Goal: Task Accomplishment & Management: Use online tool/utility

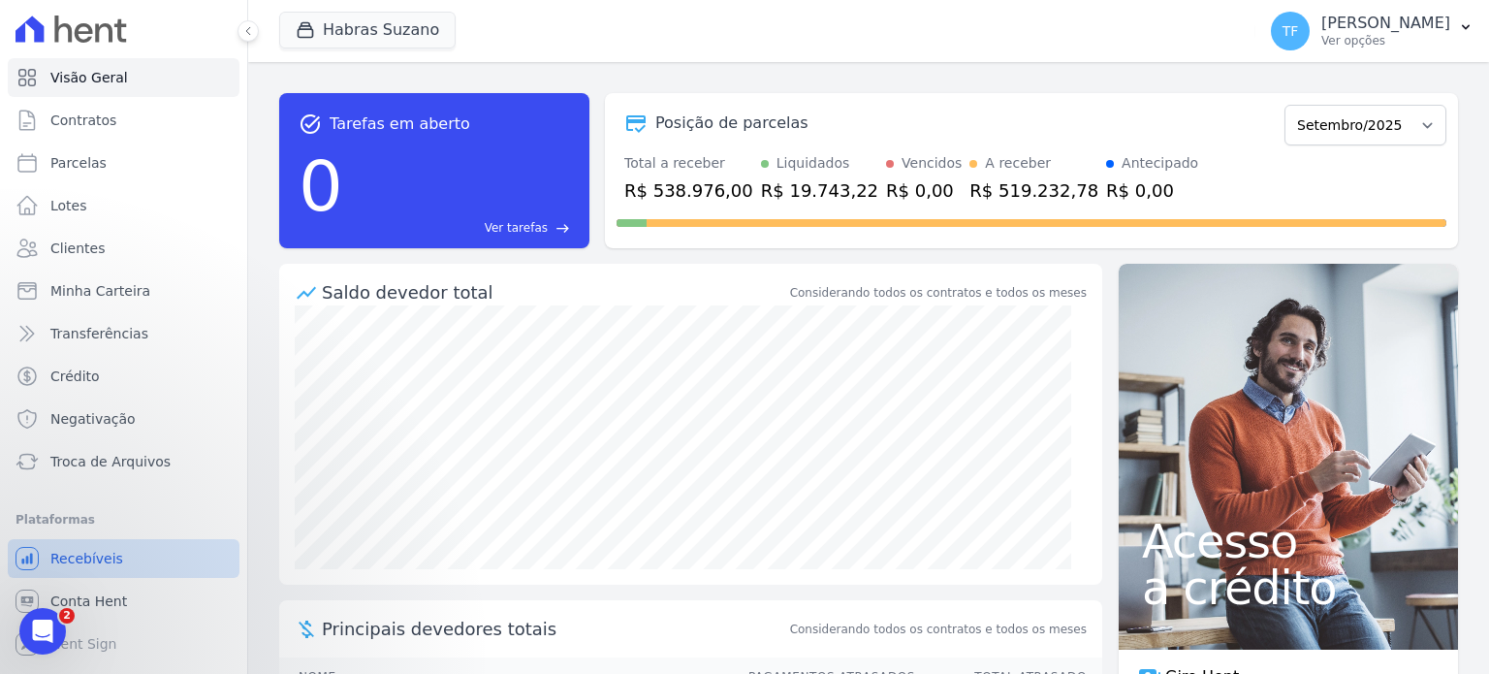
click at [102, 562] on span "Recebíveis" at bounding box center [86, 558] width 73 height 19
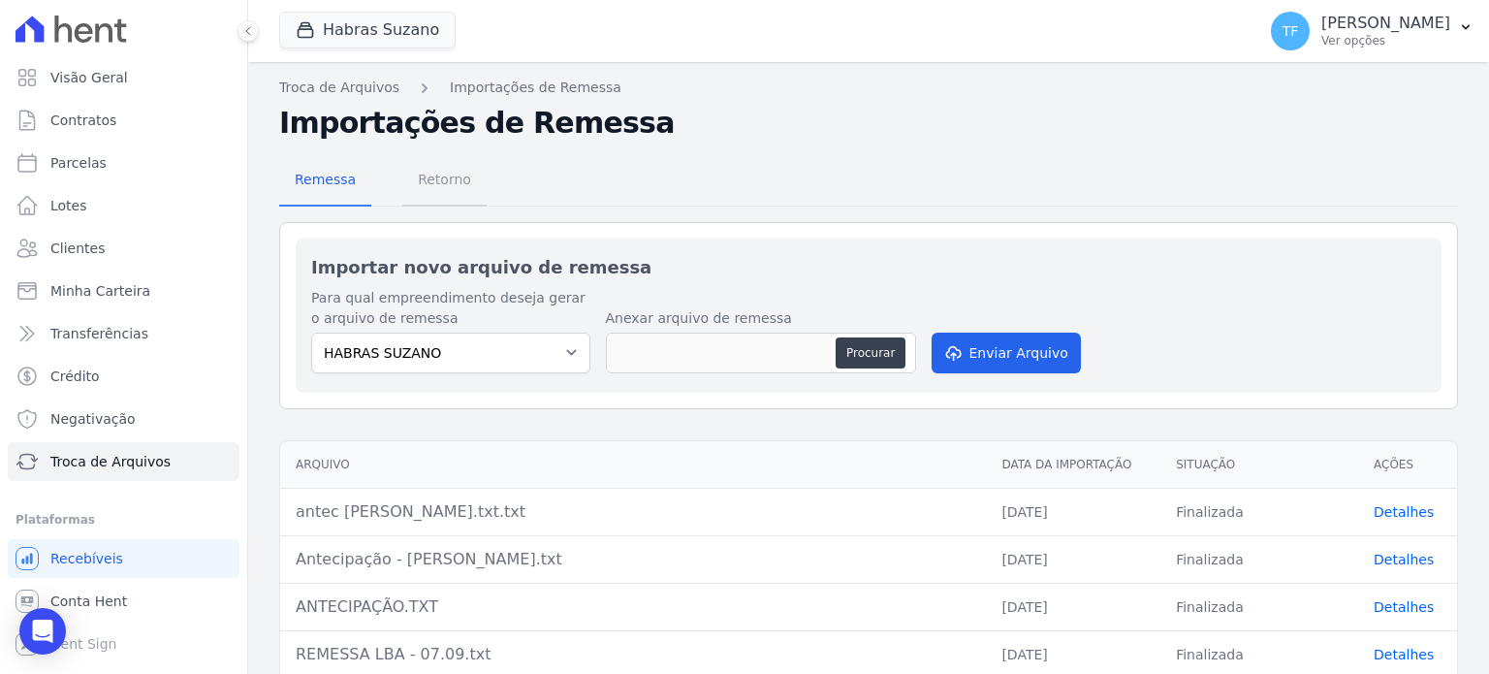
click at [458, 178] on span "Retorno" at bounding box center [444, 179] width 77 height 39
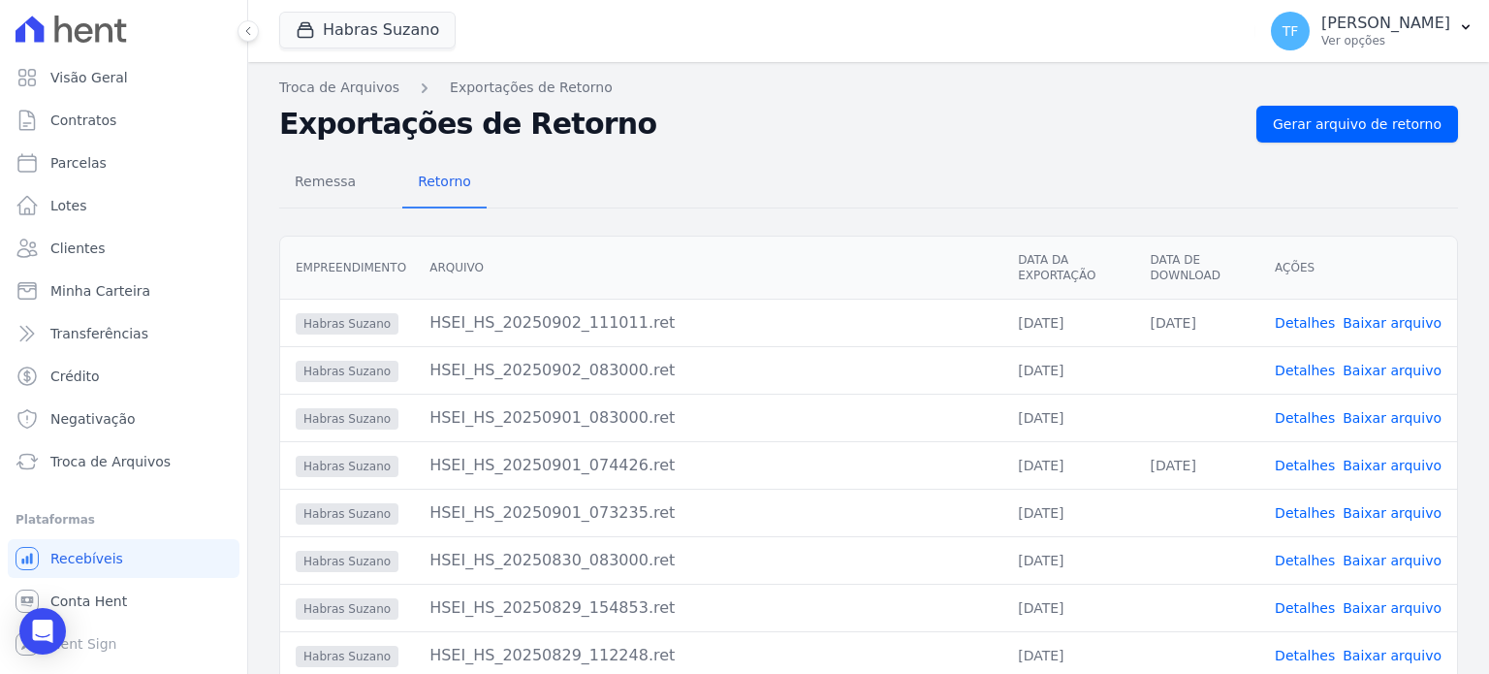
click at [1299, 410] on link "Detalhes" at bounding box center [1305, 418] width 60 height 16
click at [1407, 418] on link "Baixar arquivo" at bounding box center [1392, 418] width 99 height 16
click at [1319, 460] on link "Detalhes" at bounding box center [1305, 466] width 60 height 16
click at [1301, 505] on link "Detalhes" at bounding box center [1305, 513] width 60 height 16
click at [1420, 510] on link "Baixar arquivo" at bounding box center [1392, 513] width 99 height 16
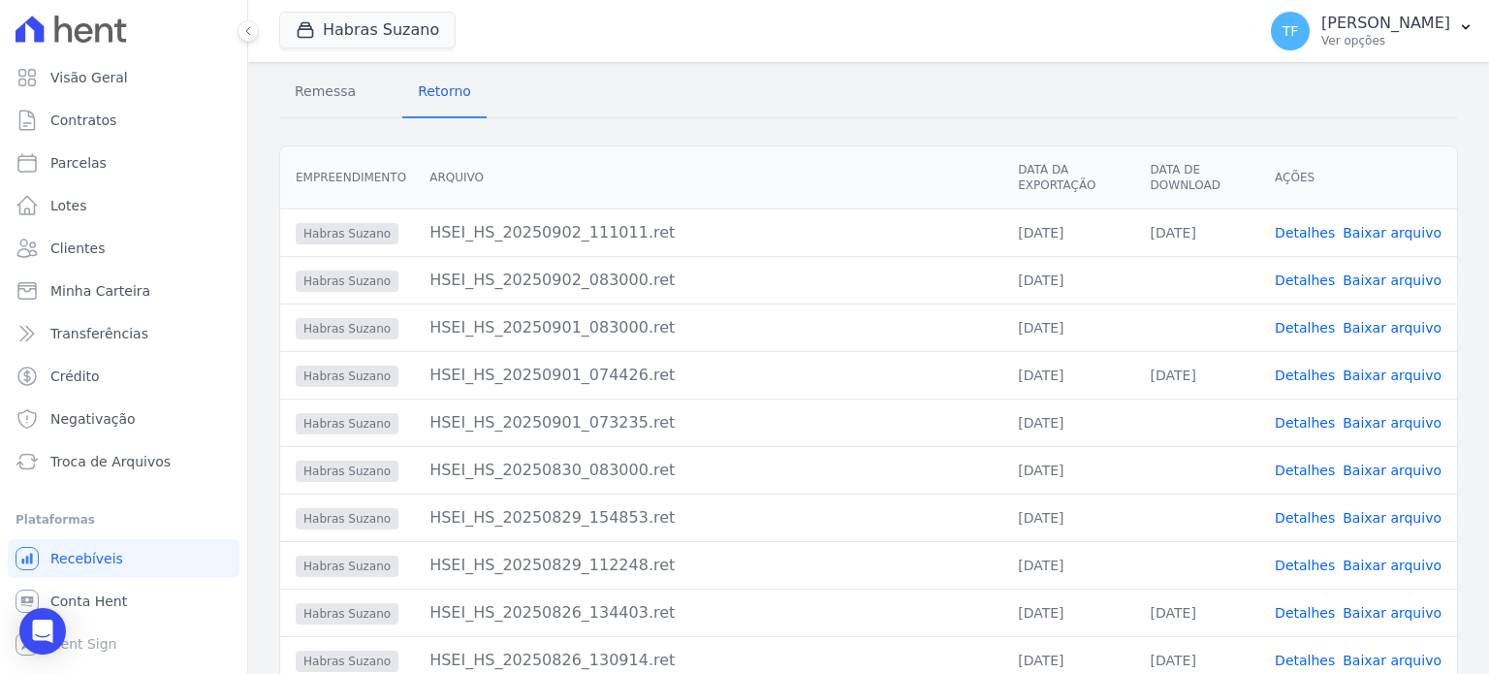
scroll to position [188, 0]
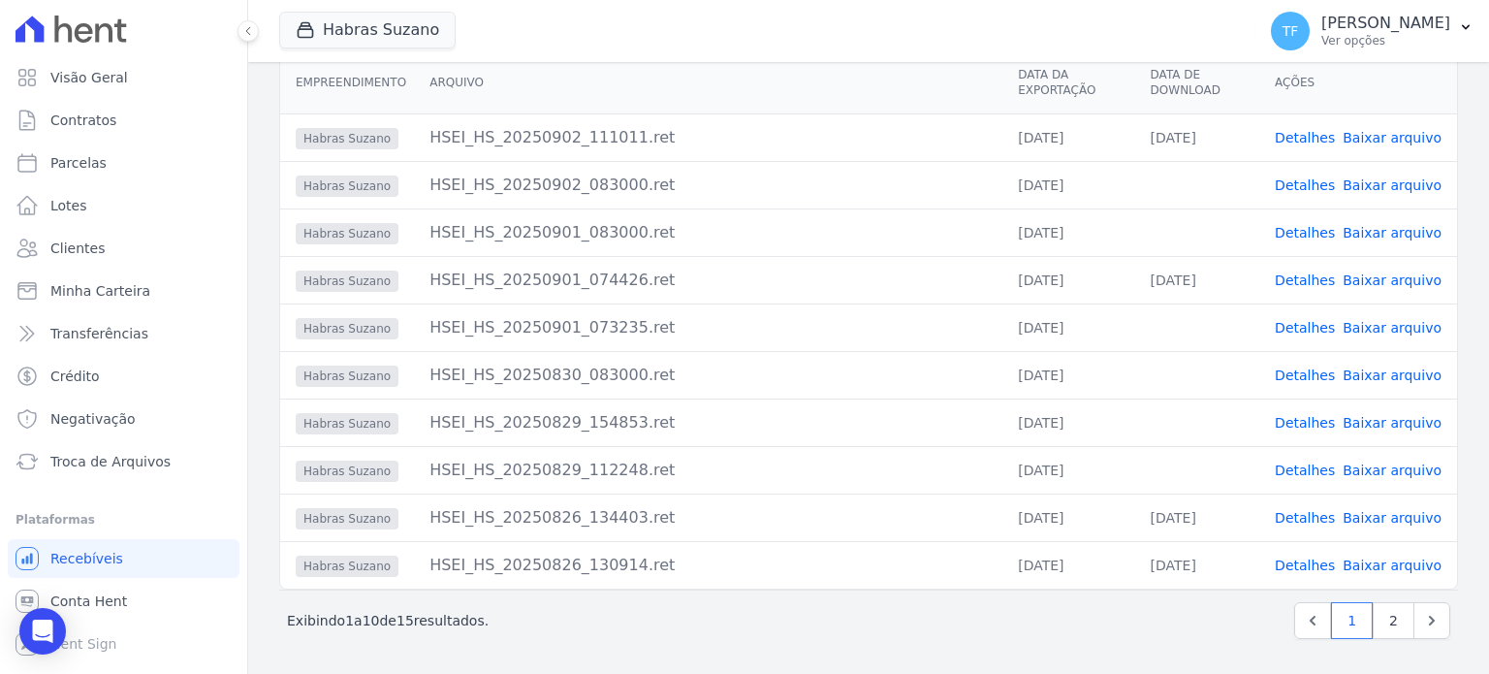
click at [1308, 429] on link "Detalhes" at bounding box center [1305, 423] width 60 height 16
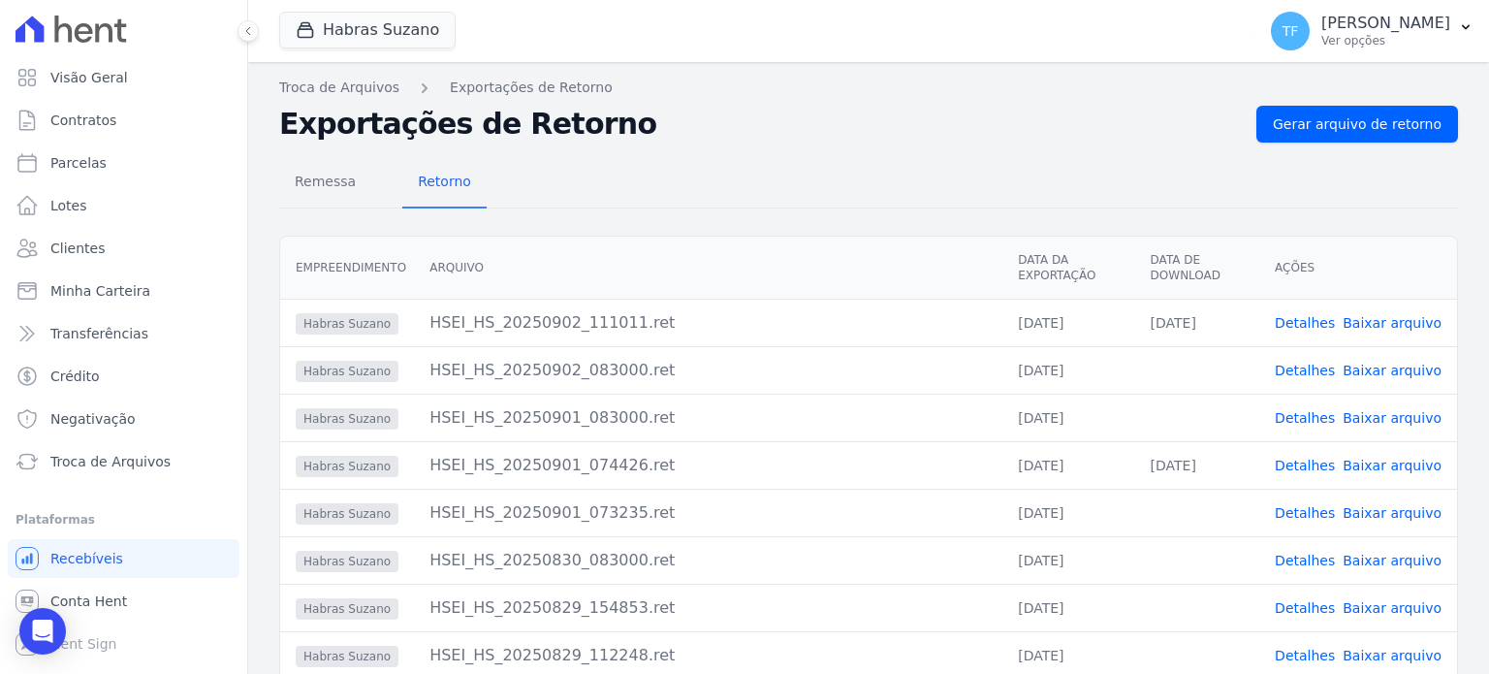
scroll to position [188, 0]
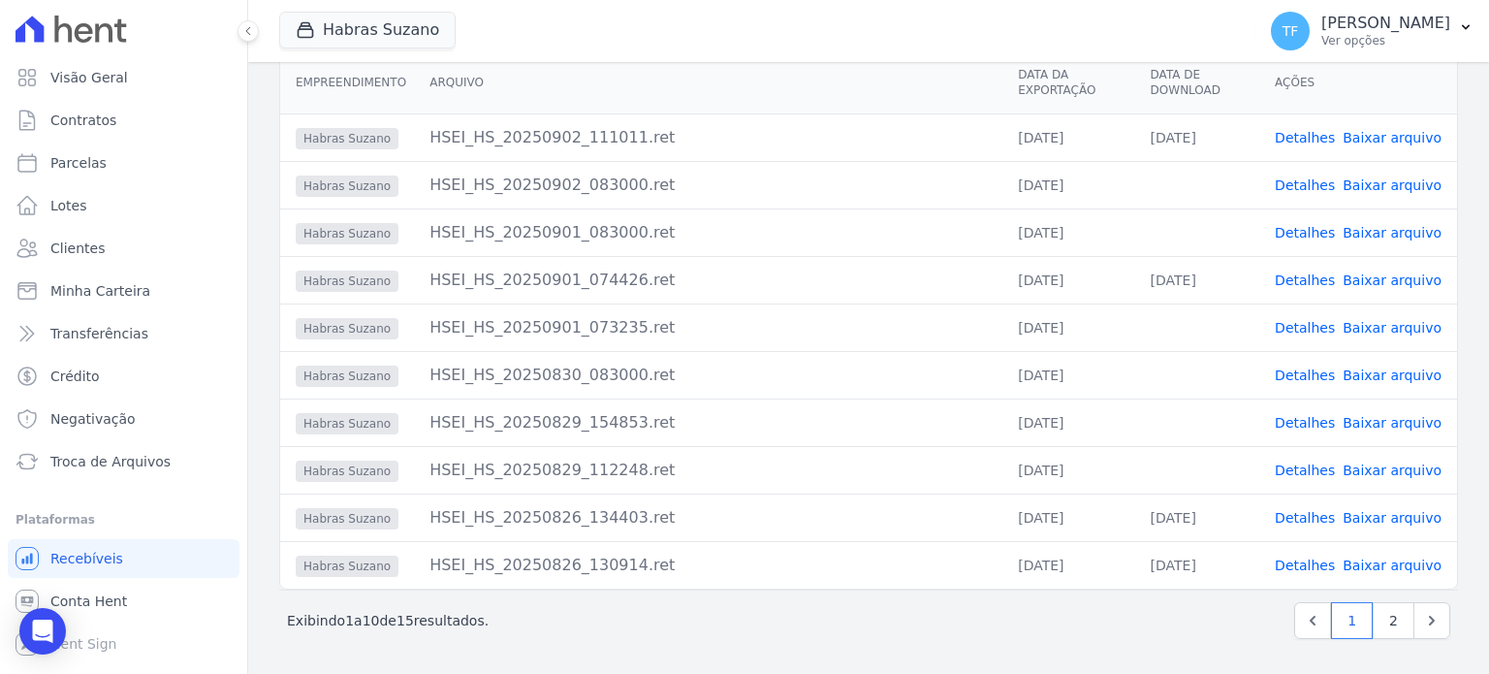
click at [1312, 472] on link "Detalhes" at bounding box center [1305, 470] width 60 height 16
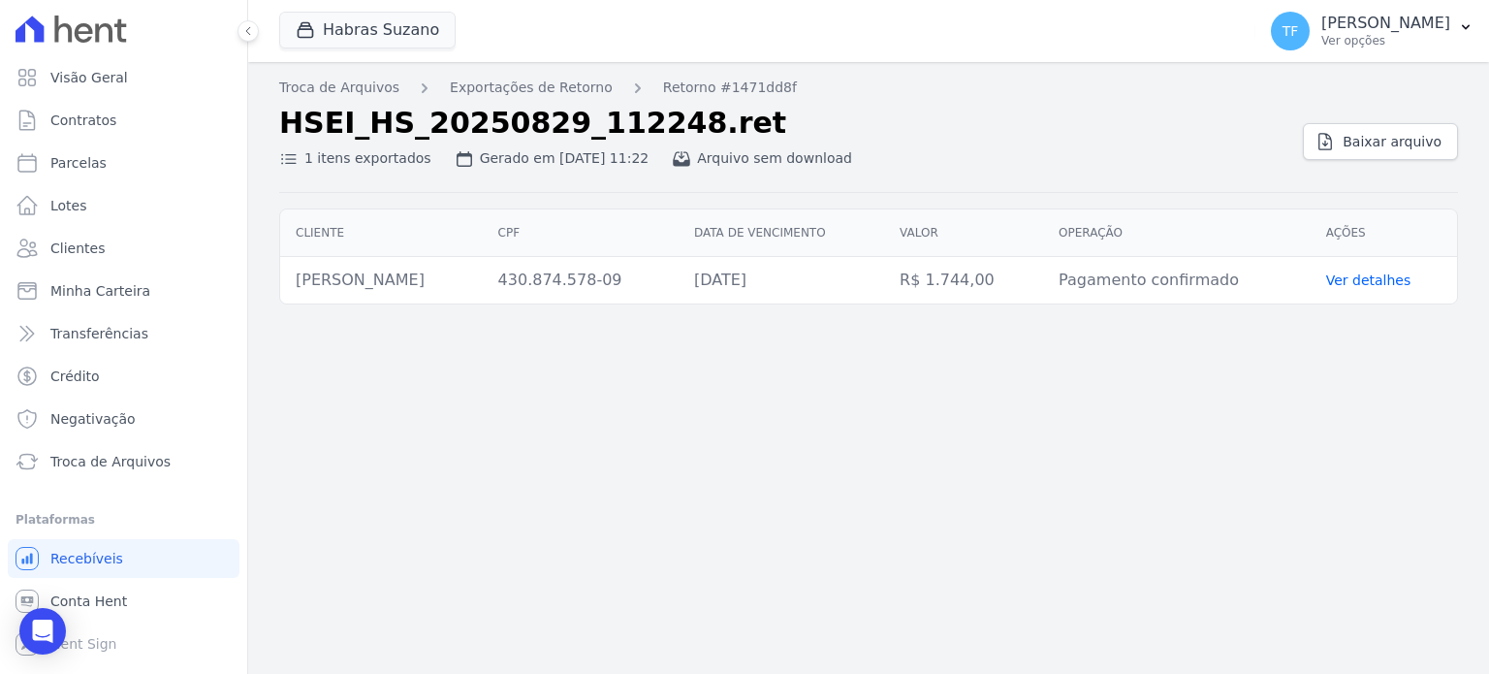
click at [1488, 285] on div "Cliente CPF Data de vencimento [GEOGRAPHIC_DATA] Operação Ações [PERSON_NAME] 4…" at bounding box center [868, 256] width 1241 height 111
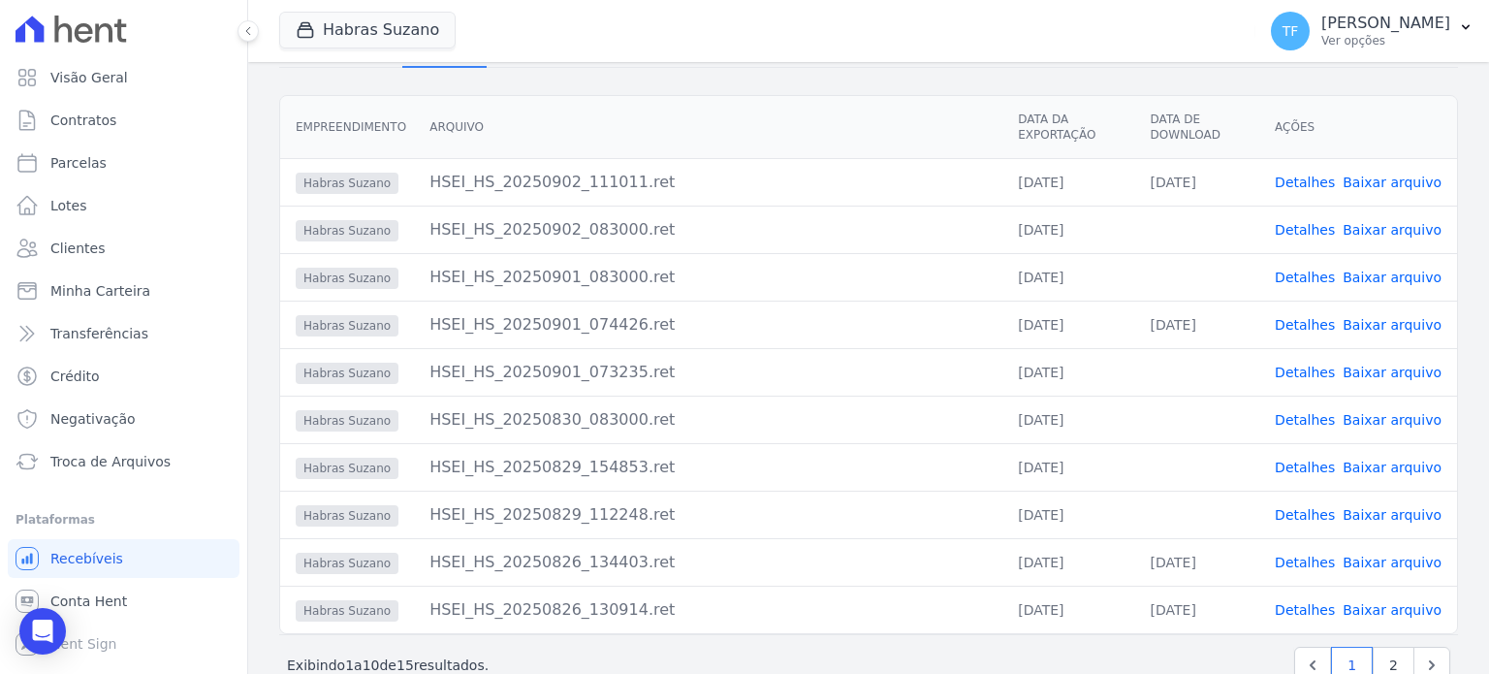
scroll to position [188, 0]
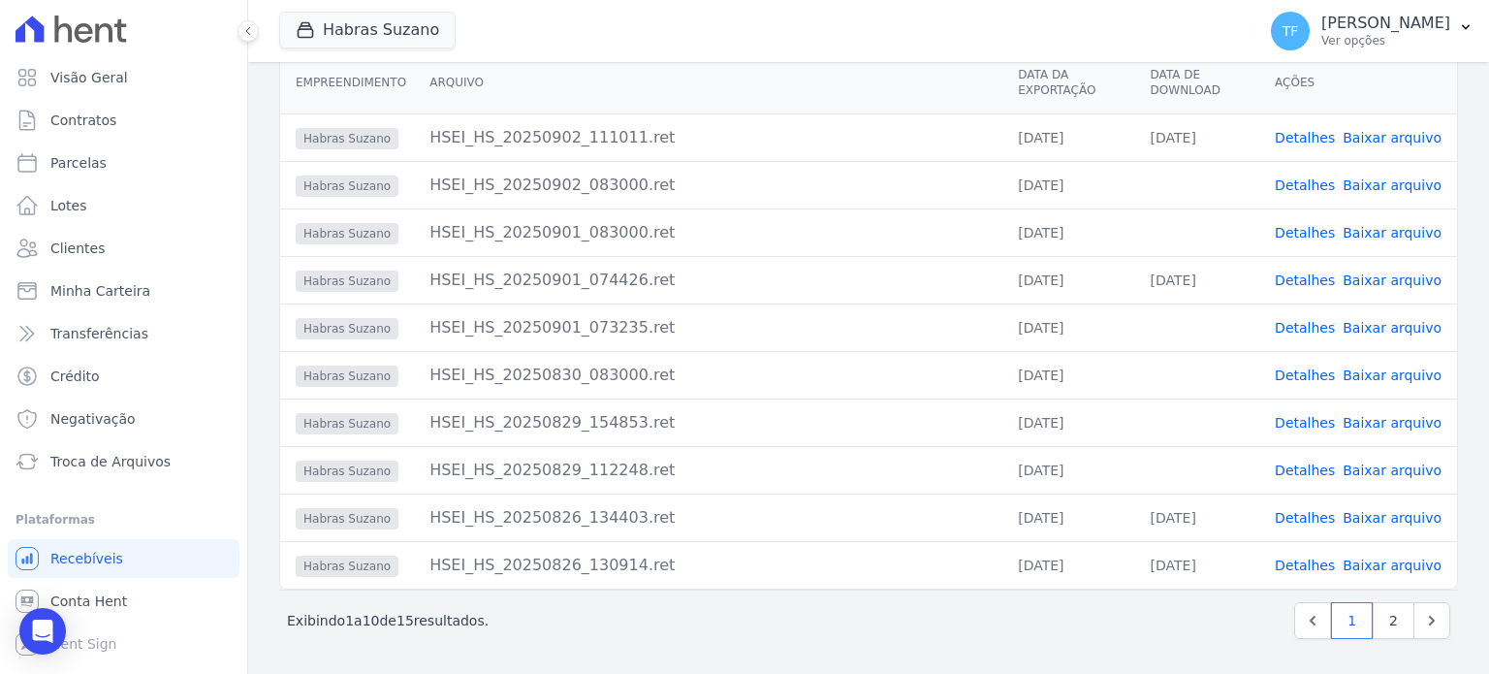
click at [1327, 372] on link "Detalhes" at bounding box center [1305, 375] width 60 height 16
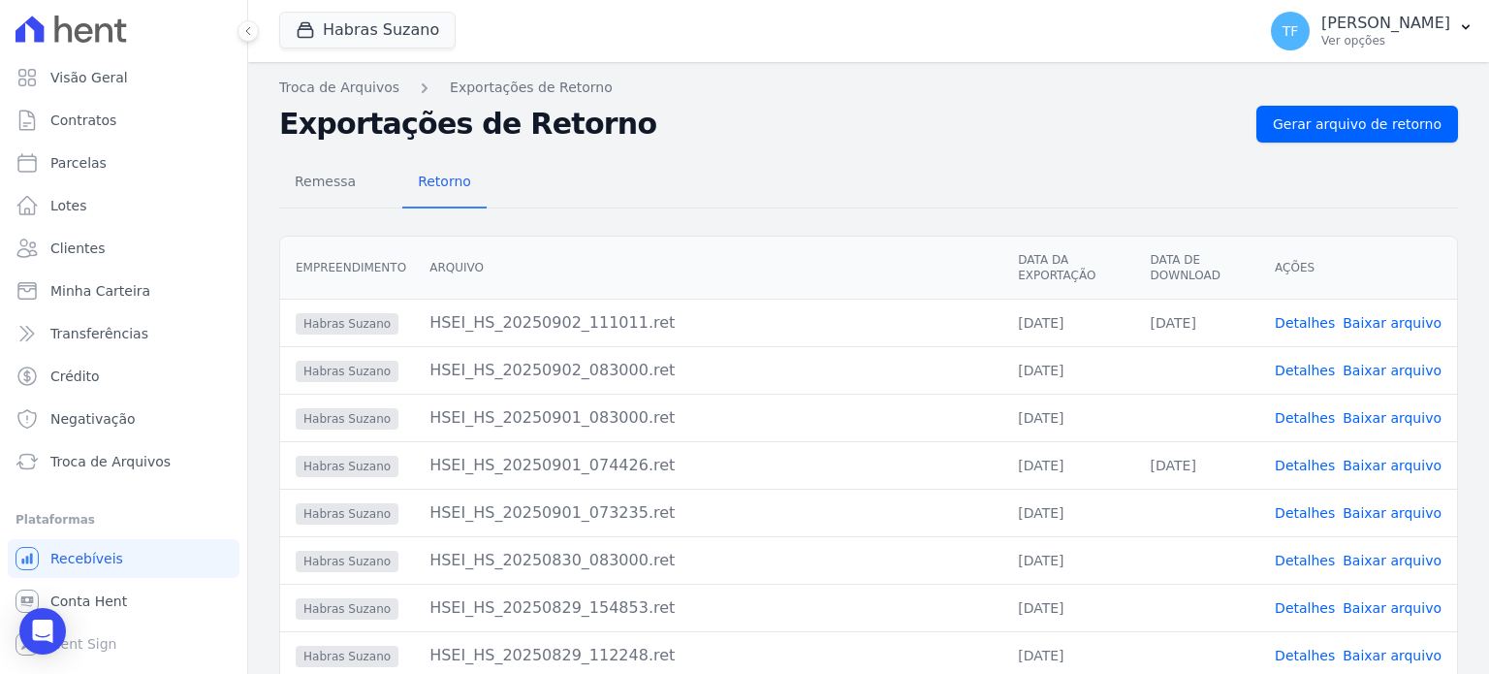
click at [1304, 511] on link "Detalhes" at bounding box center [1305, 513] width 60 height 16
click at [1309, 464] on link "Detalhes" at bounding box center [1305, 466] width 60 height 16
click at [1313, 419] on link "Detalhes" at bounding box center [1305, 418] width 60 height 16
click at [1312, 367] on link "Detalhes" at bounding box center [1305, 371] width 60 height 16
click at [1315, 320] on link "Detalhes" at bounding box center [1305, 323] width 60 height 16
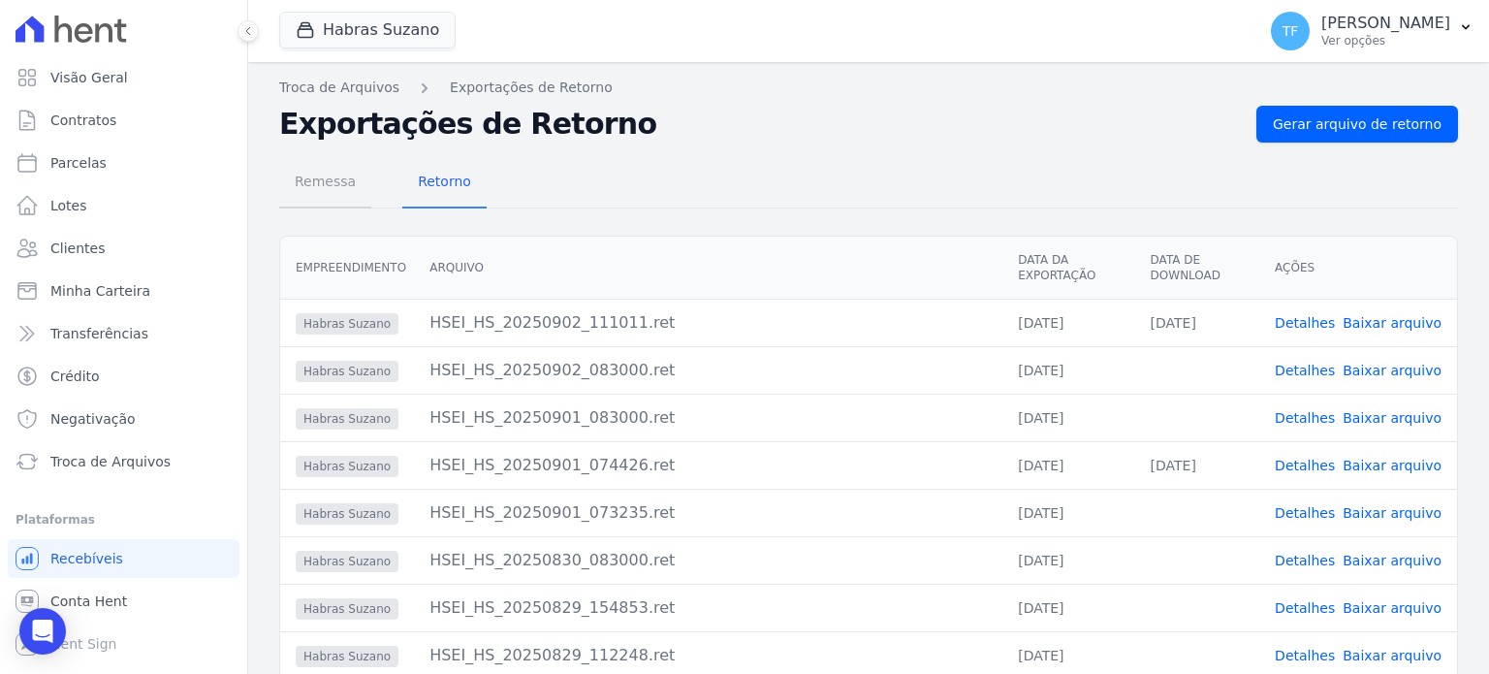
click at [322, 184] on span "Remessa" at bounding box center [325, 181] width 84 height 39
